Goal: Navigation & Orientation: Find specific page/section

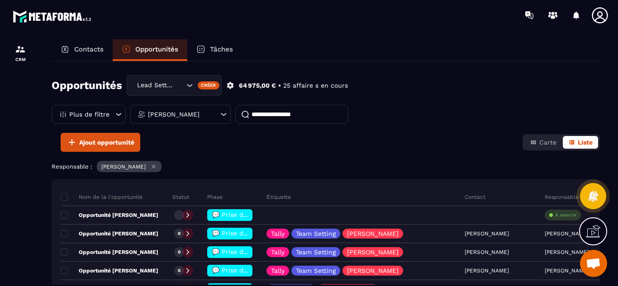
click at [81, 46] on p "Contacts" at bounding box center [88, 49] width 29 height 8
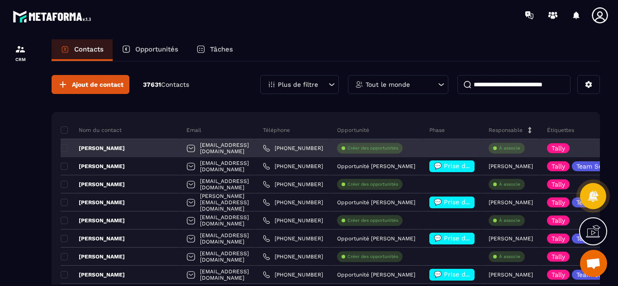
click at [456, 151] on div at bounding box center [452, 148] width 59 height 18
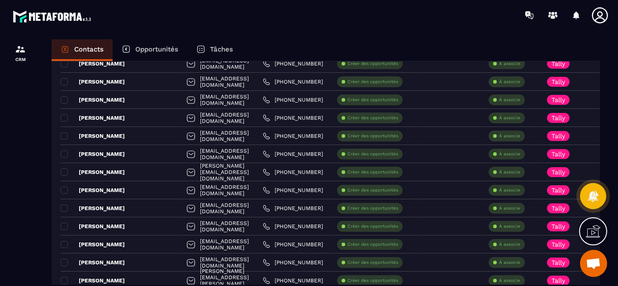
scroll to position [1629, 0]
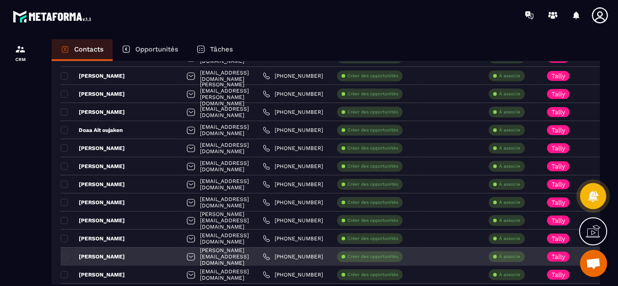
click at [456, 263] on div at bounding box center [452, 257] width 59 height 18
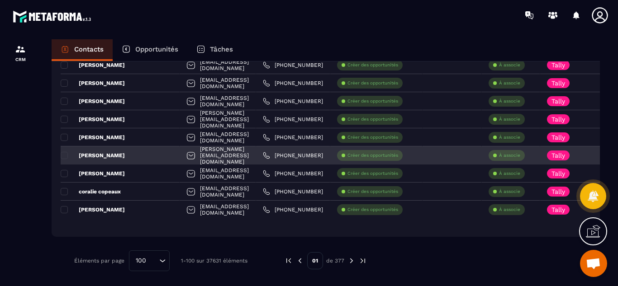
scroll to position [1712, 0]
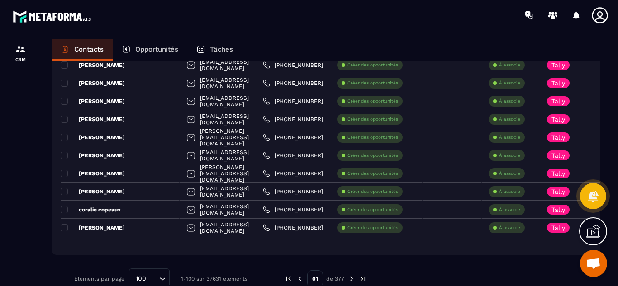
click at [143, 48] on p "Opportunités" at bounding box center [156, 49] width 43 height 8
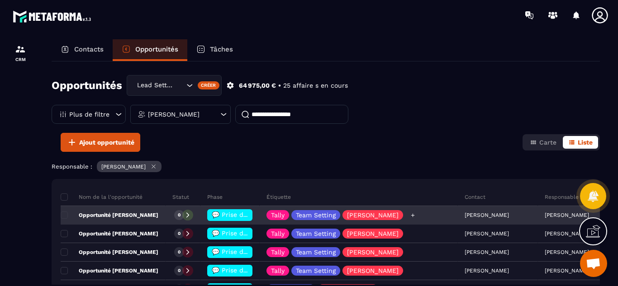
click at [412, 219] on div "Tally Team Setting Alexandra" at bounding box center [359, 216] width 198 height 18
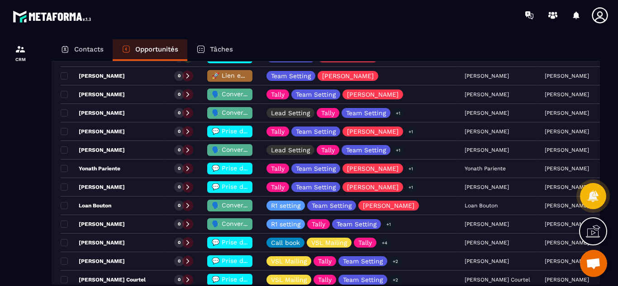
scroll to position [308, 0]
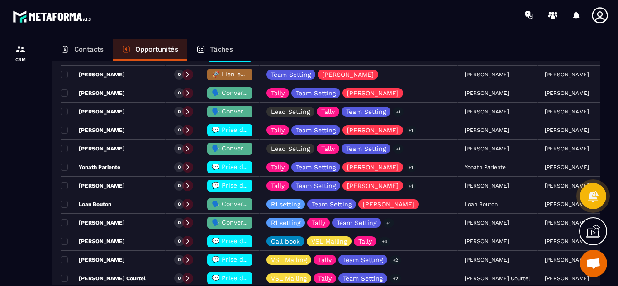
click at [98, 51] on p "Contacts" at bounding box center [88, 49] width 29 height 8
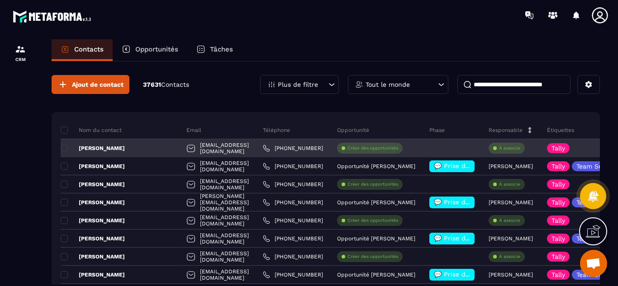
click at [468, 147] on div at bounding box center [452, 148] width 59 height 18
